Goal: Task Accomplishment & Management: Use online tool/utility

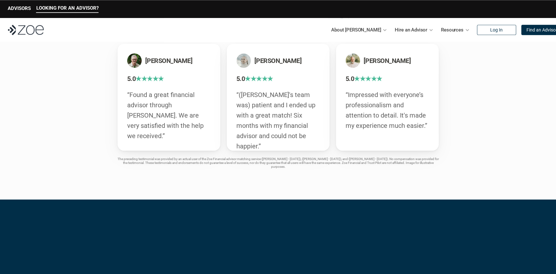
scroll to position [1156, 0]
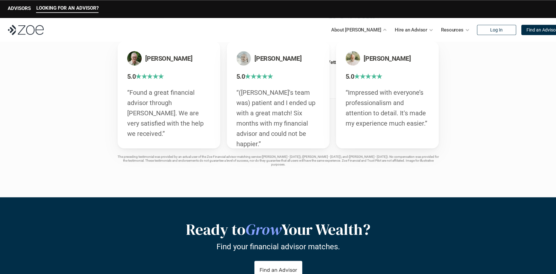
click at [367, 29] on p "About [PERSON_NAME]" at bounding box center [356, 30] width 50 height 10
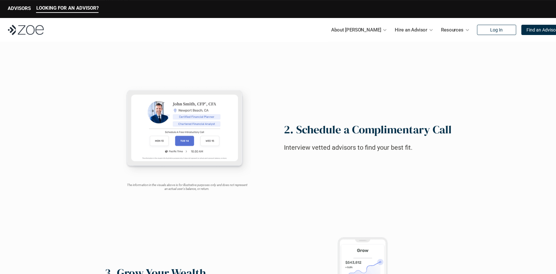
scroll to position [374, 0]
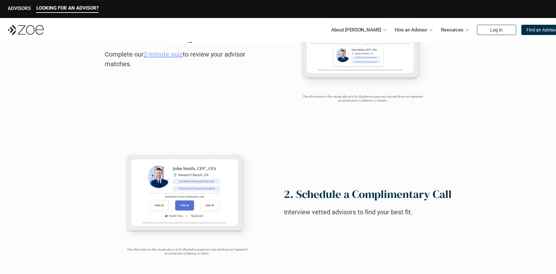
click at [22, 10] on p "ADVISORS" at bounding box center [19, 8] width 23 height 6
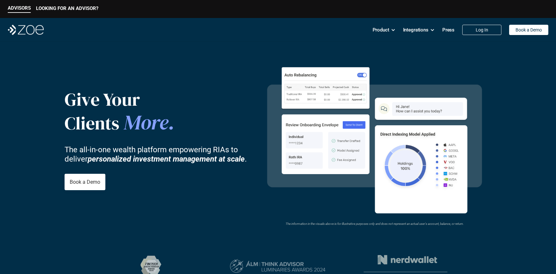
click at [36, 27] on img at bounding box center [26, 30] width 36 height 10
click at [73, 7] on p "LOOKING FOR AN ADVISOR?" at bounding box center [67, 8] width 62 height 6
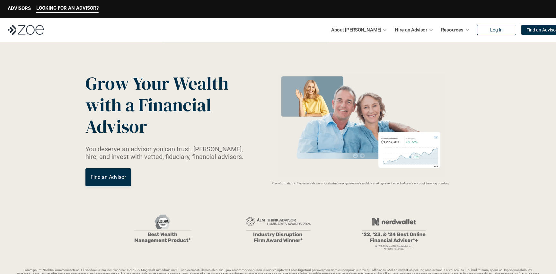
click at [527, 31] on p "Find an Advisor" at bounding box center [542, 29] width 31 height 5
click at [21, 10] on p "ADVISORS" at bounding box center [19, 8] width 23 height 6
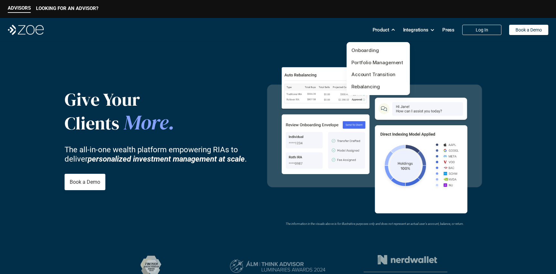
click at [369, 50] on link "Onboarding" at bounding box center [365, 50] width 28 height 6
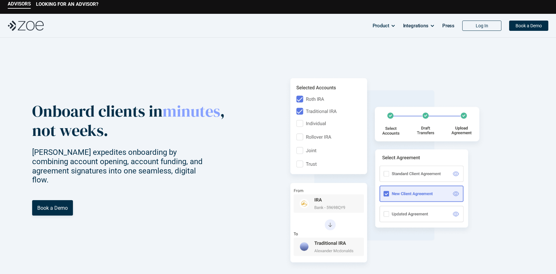
scroll to position [32, 0]
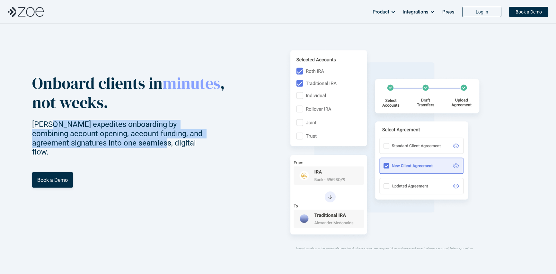
drag, startPoint x: 52, startPoint y: 130, endPoint x: 126, endPoint y: 150, distance: 76.7
click at [120, 149] on p "Zoe expedites onboarding by combining account opening, account funding, and agr…" at bounding box center [123, 138] width 182 height 37
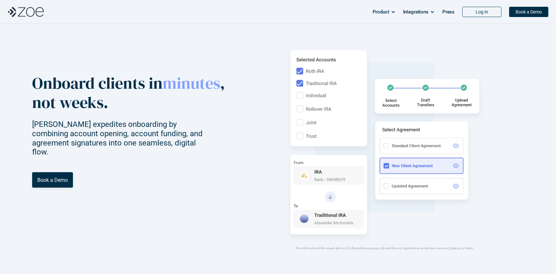
click at [139, 153] on div "Onboard clients in minutes , not weeks. Zoe expedites onboarding by combining a…" at bounding box center [130, 147] width 197 height 146
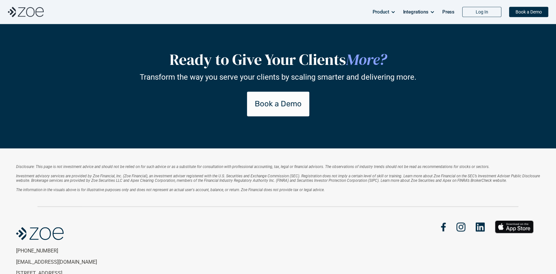
scroll to position [1437, 0]
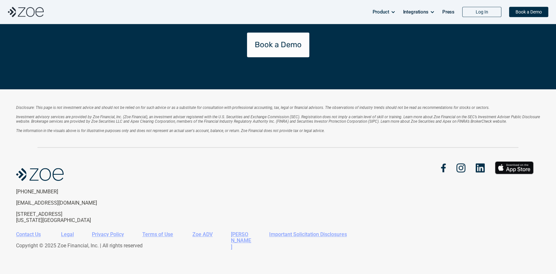
click at [258, 42] on p "Book a Demo" at bounding box center [278, 44] width 47 height 9
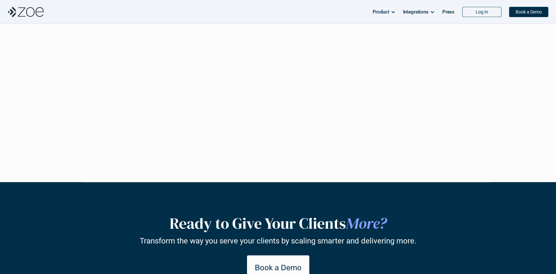
scroll to position [1212, 0]
